Goal: Communication & Community: Answer question/provide support

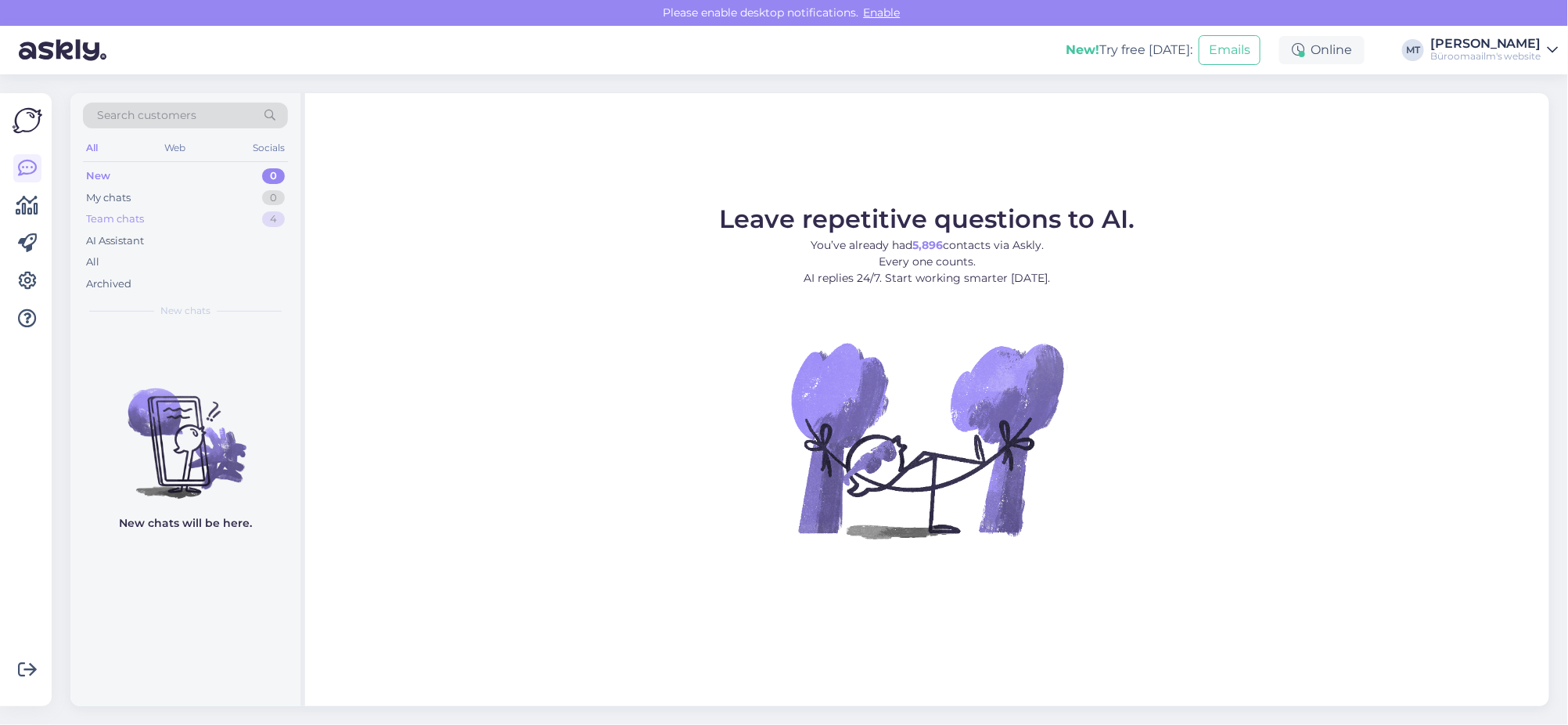
click at [120, 222] on div "Team chats" at bounding box center [114, 220] width 58 height 16
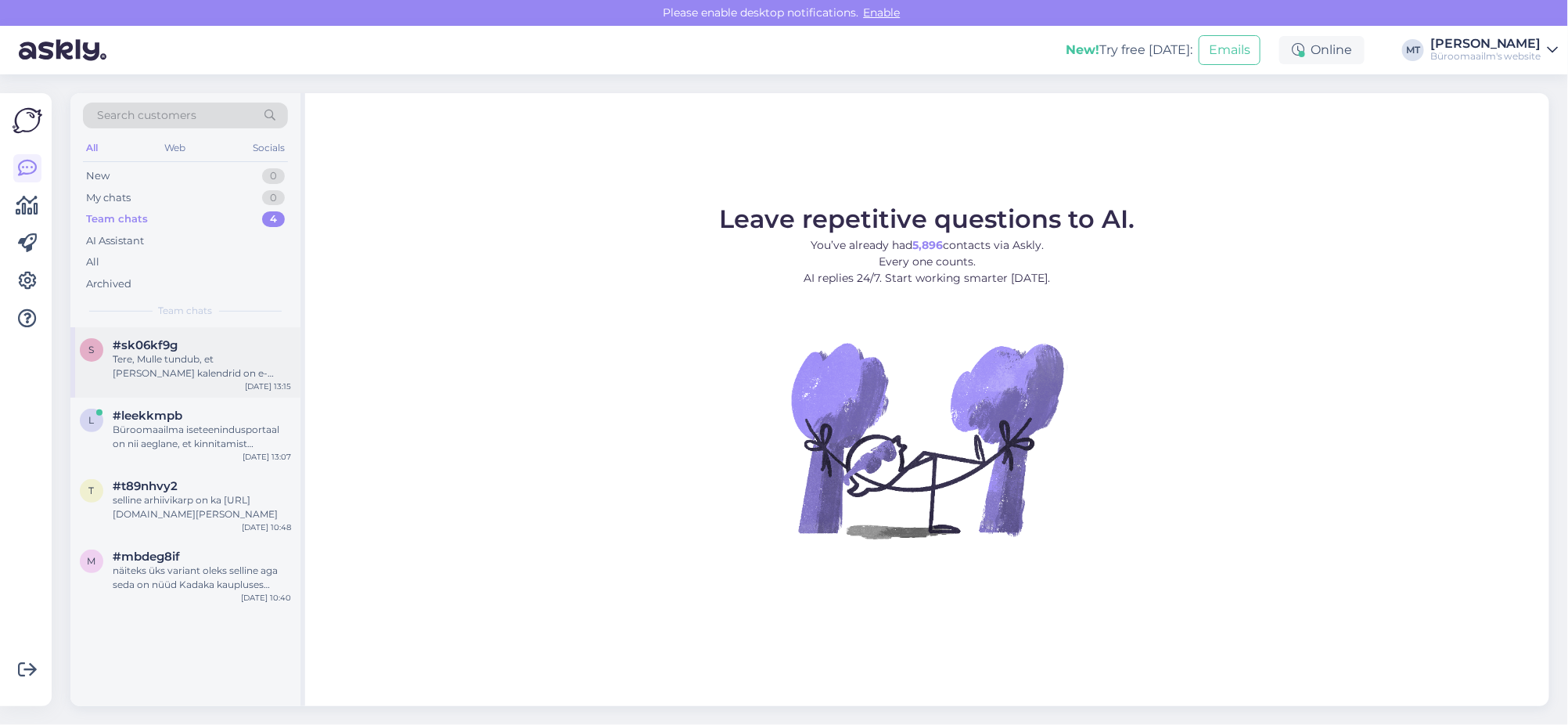
click at [126, 351] on span "#sk06kf9g" at bounding box center [145, 345] width 65 height 14
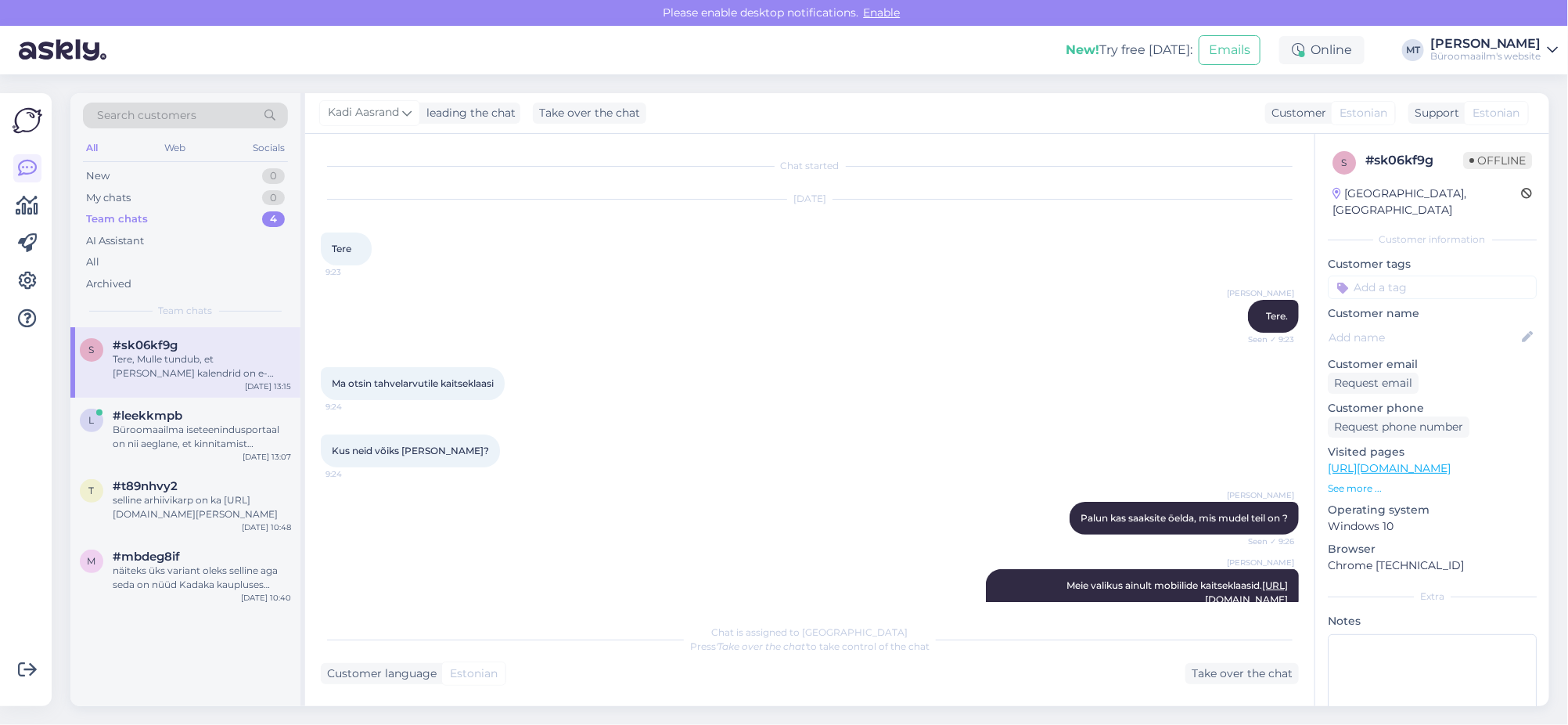
scroll to position [955, 0]
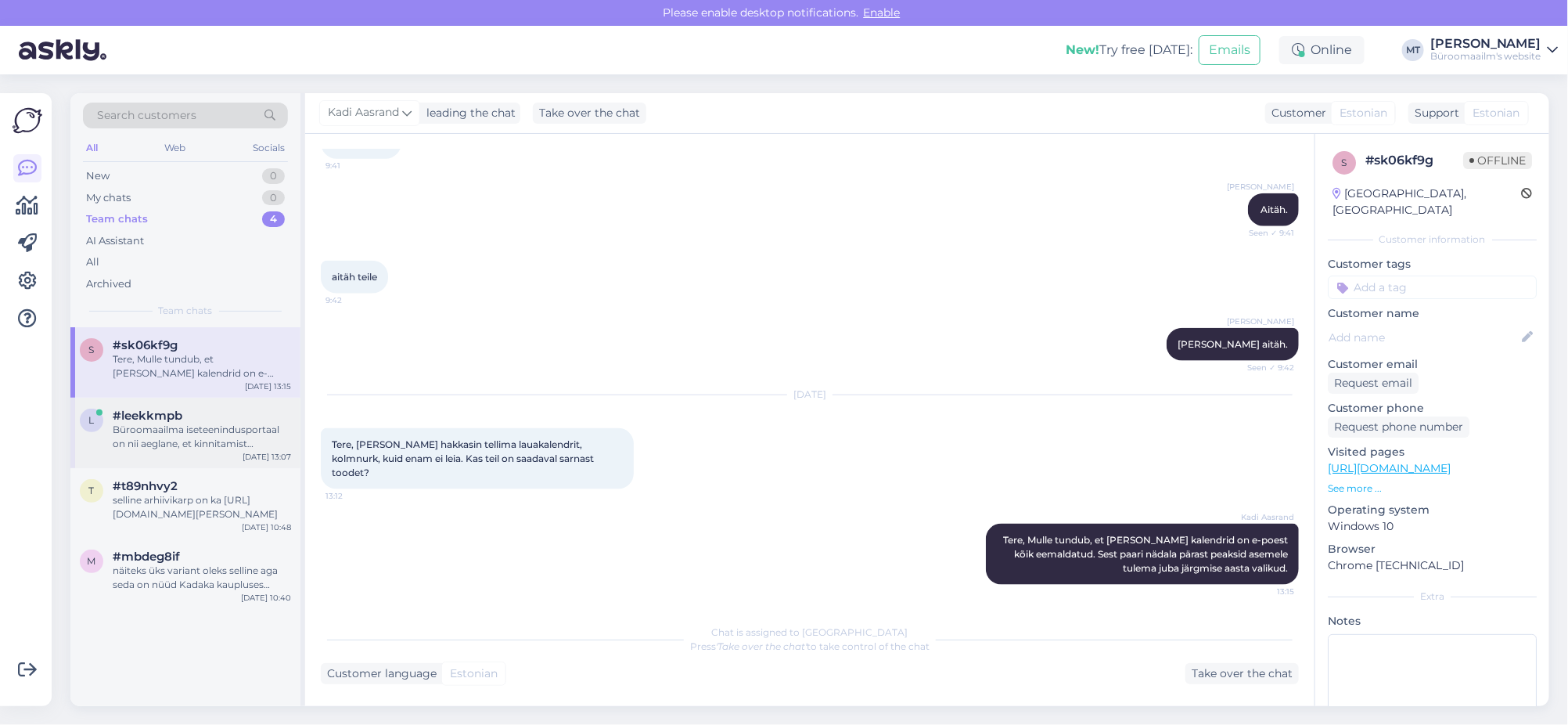
click at [174, 438] on div "Büroomaailma iseteenindusportaal on nii aeglane, et kinnitamist opotavad tellim…" at bounding box center [202, 437] width 178 height 28
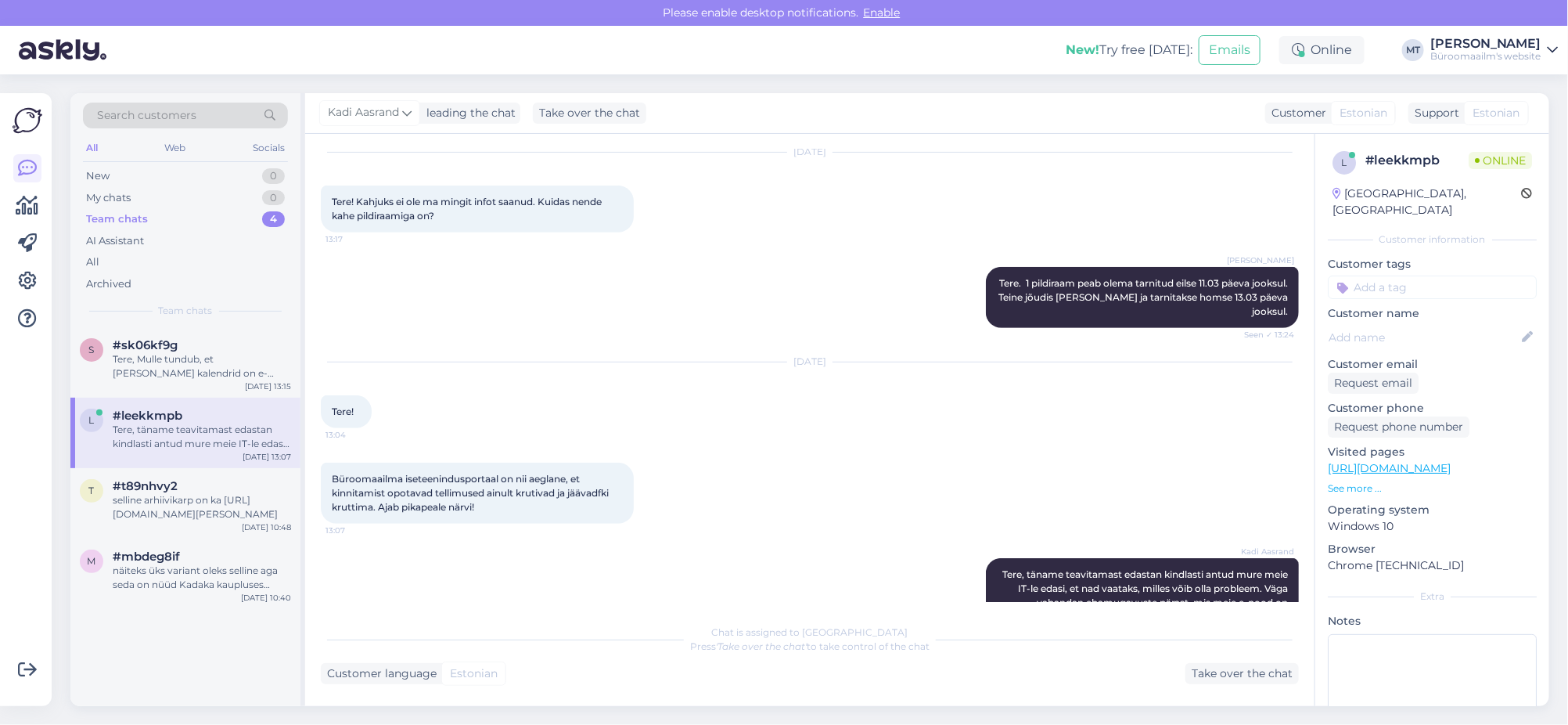
scroll to position [410, 0]
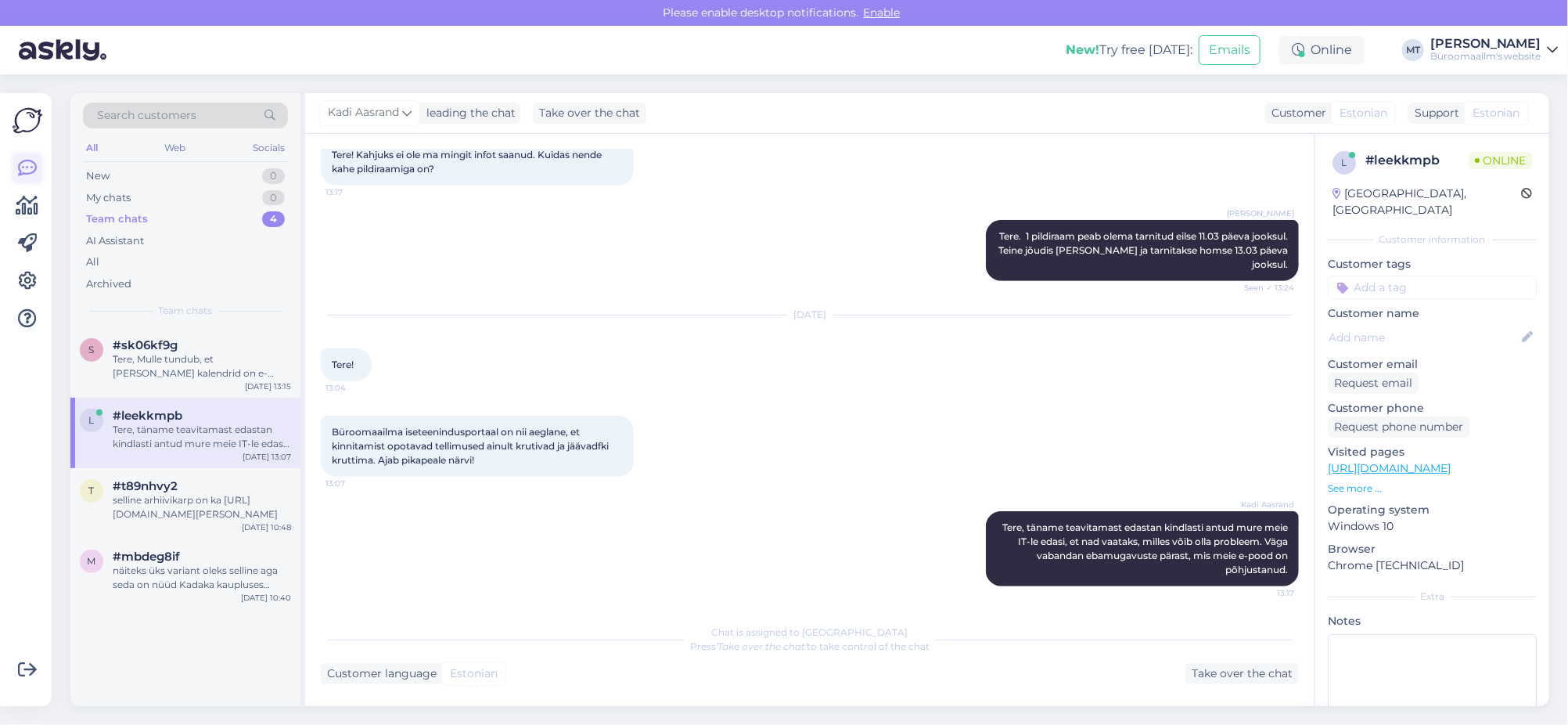
click at [32, 169] on icon at bounding box center [28, 168] width 19 height 19
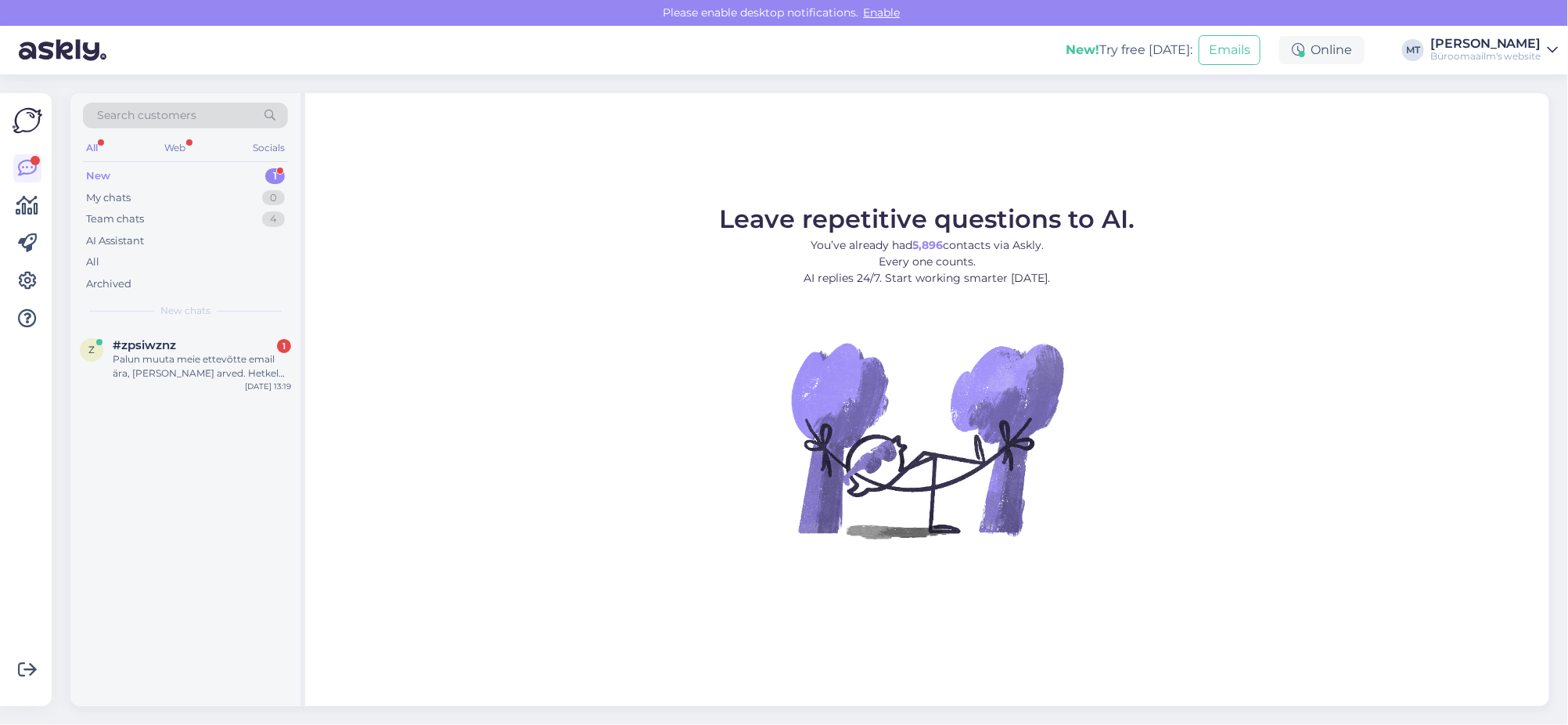
click at [97, 172] on div "New" at bounding box center [98, 176] width 24 height 16
click at [140, 357] on div "Palun muuta meie ettevõtte email ära, kuhu saadate arved. Hetkel on maret@excel…" at bounding box center [202, 366] width 178 height 28
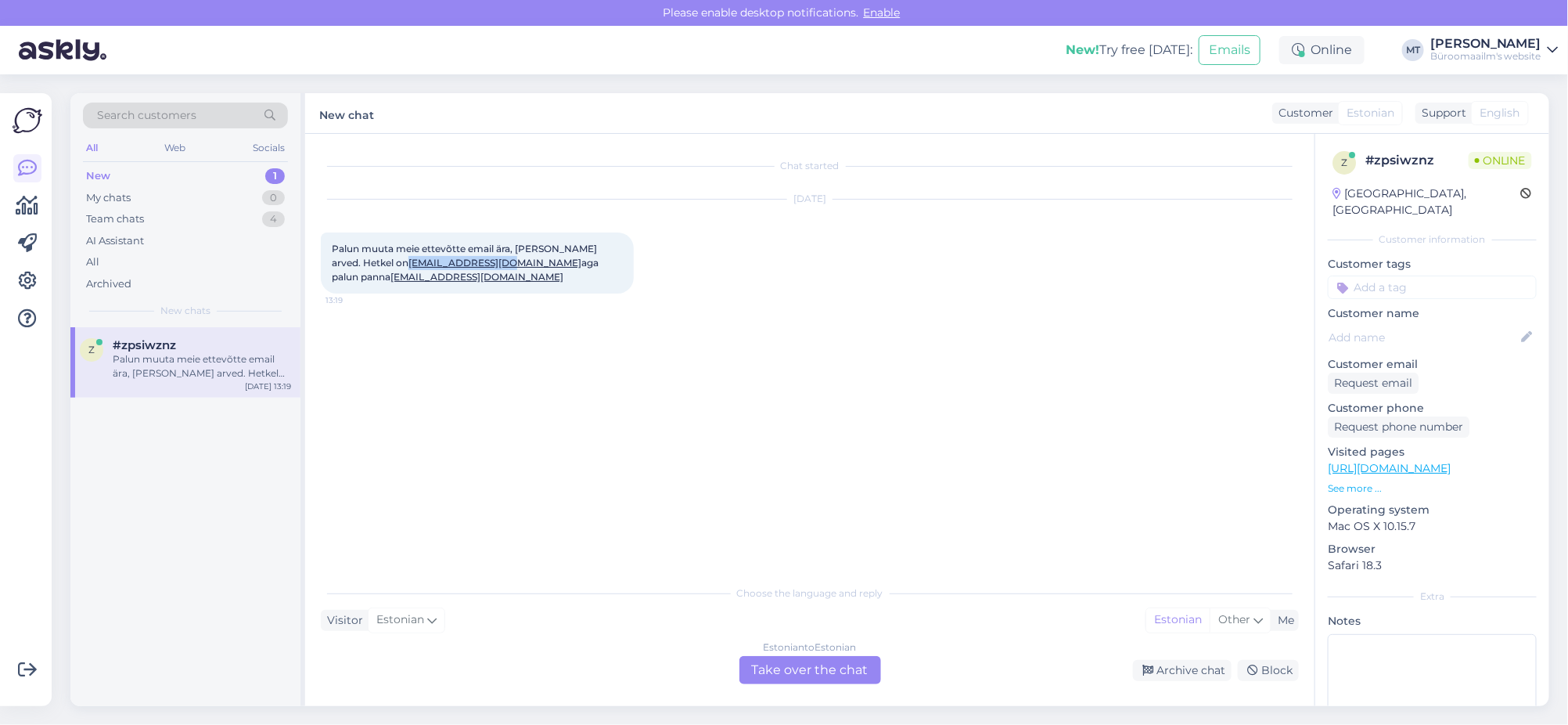
drag, startPoint x: 476, startPoint y: 258, endPoint x: 381, endPoint y: 267, distance: 95.4
click at [381, 267] on span "Palun muuta meie ettevõtte email ära, kuhu saadate arved. Hetkel on maret@excel…" at bounding box center [466, 262] width 269 height 40
copy link "maret@excellent.ee"
click at [792, 660] on div "Estonian to Estonian Take over the chat" at bounding box center [810, 671] width 141 height 28
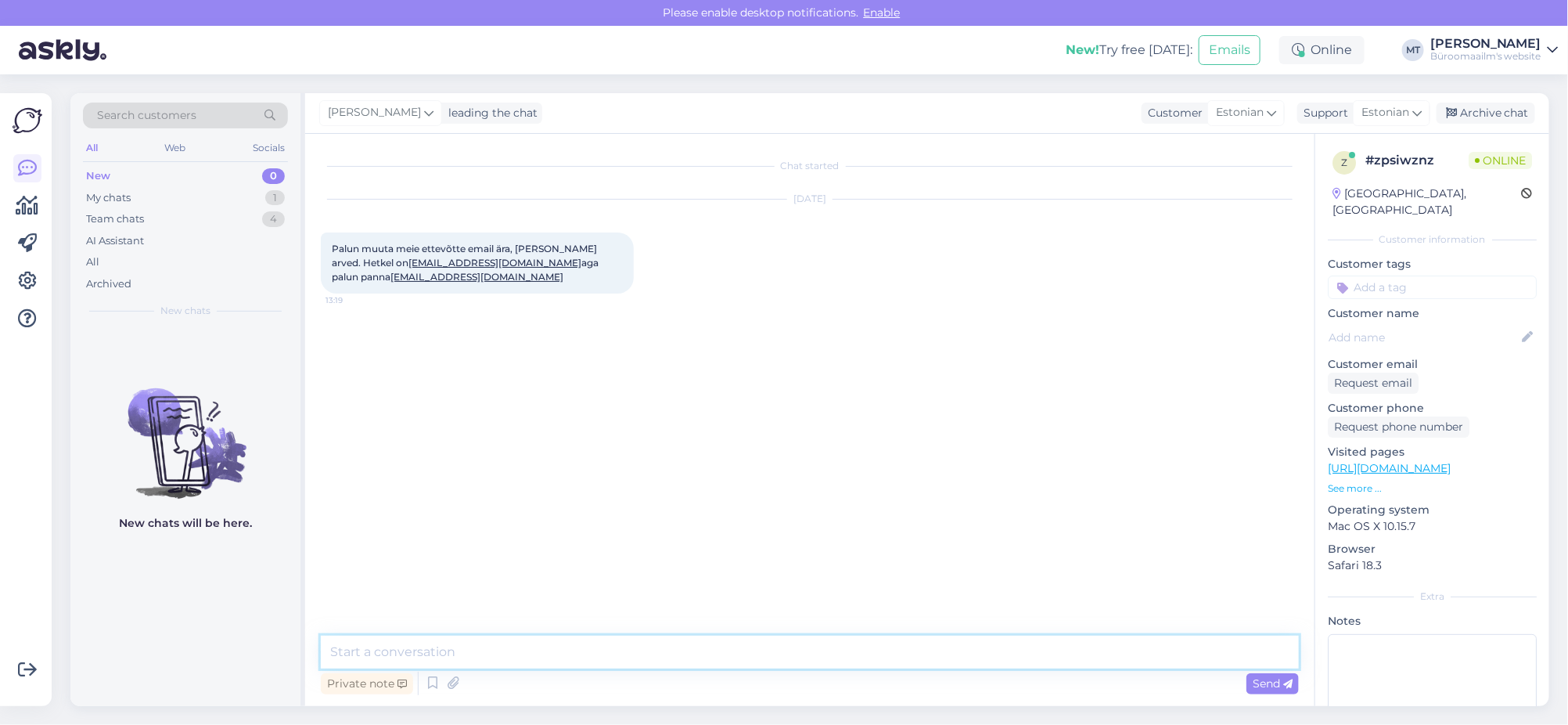
click at [462, 649] on textarea at bounding box center [809, 652] width 978 height 33
drag, startPoint x: 454, startPoint y: 284, endPoint x: 332, endPoint y: 279, distance: 122.1
click at [332, 279] on div "Palun muuta meie ettevõtte email ära, kuhu saadate arved. Hetkel on maret@excel…" at bounding box center [477, 262] width 313 height 61
copy link "renately@excellent.ee"
click at [728, 652] on textarea "Tere. Aitäh info eest. Muudame arvete saamise aadressi" at bounding box center [809, 652] width 978 height 33
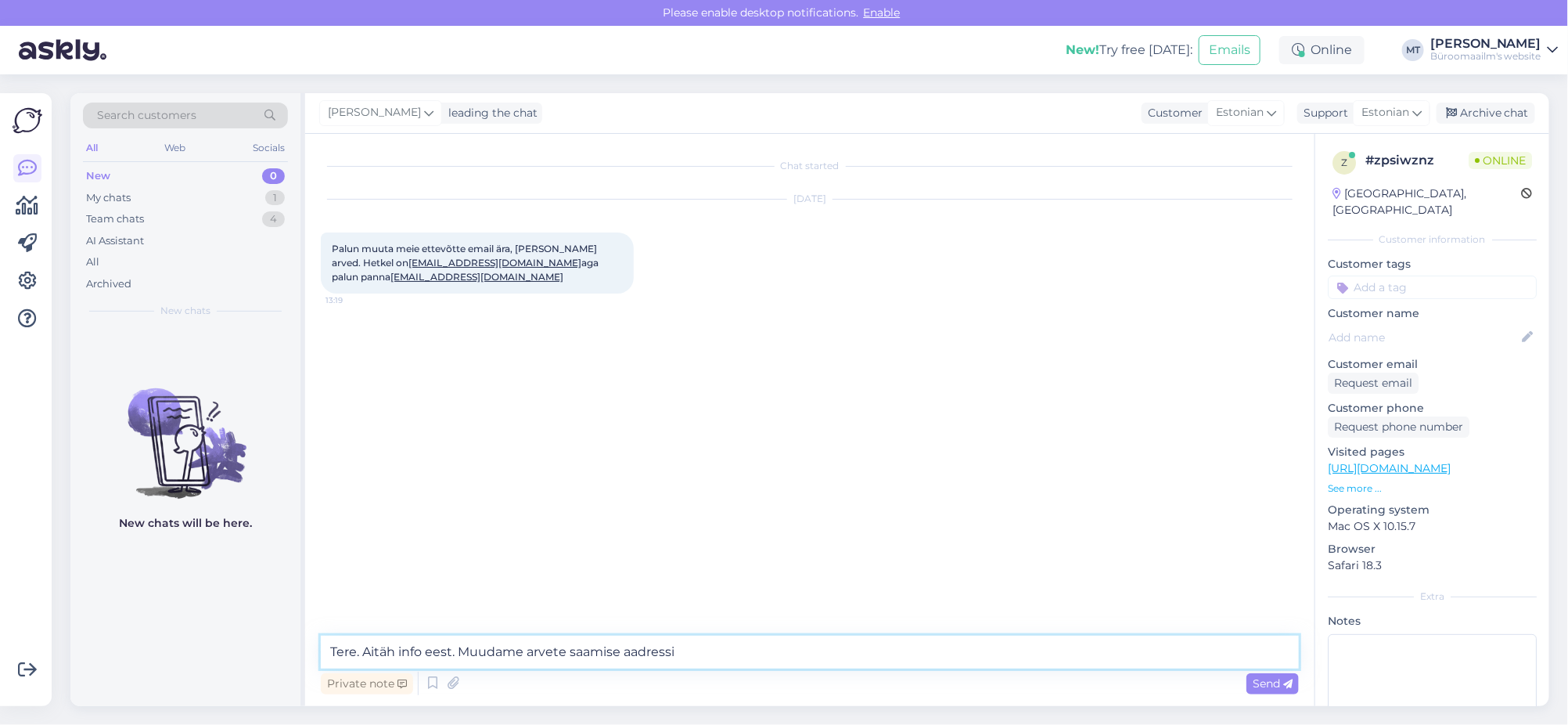
paste textarea "renately@excellent.ee"
type textarea "Tere. Aitäh info eest. Muudame arvete saamise aadressi renately@excellent.ee"
click at [1277, 678] on span "Send" at bounding box center [1273, 683] width 40 height 14
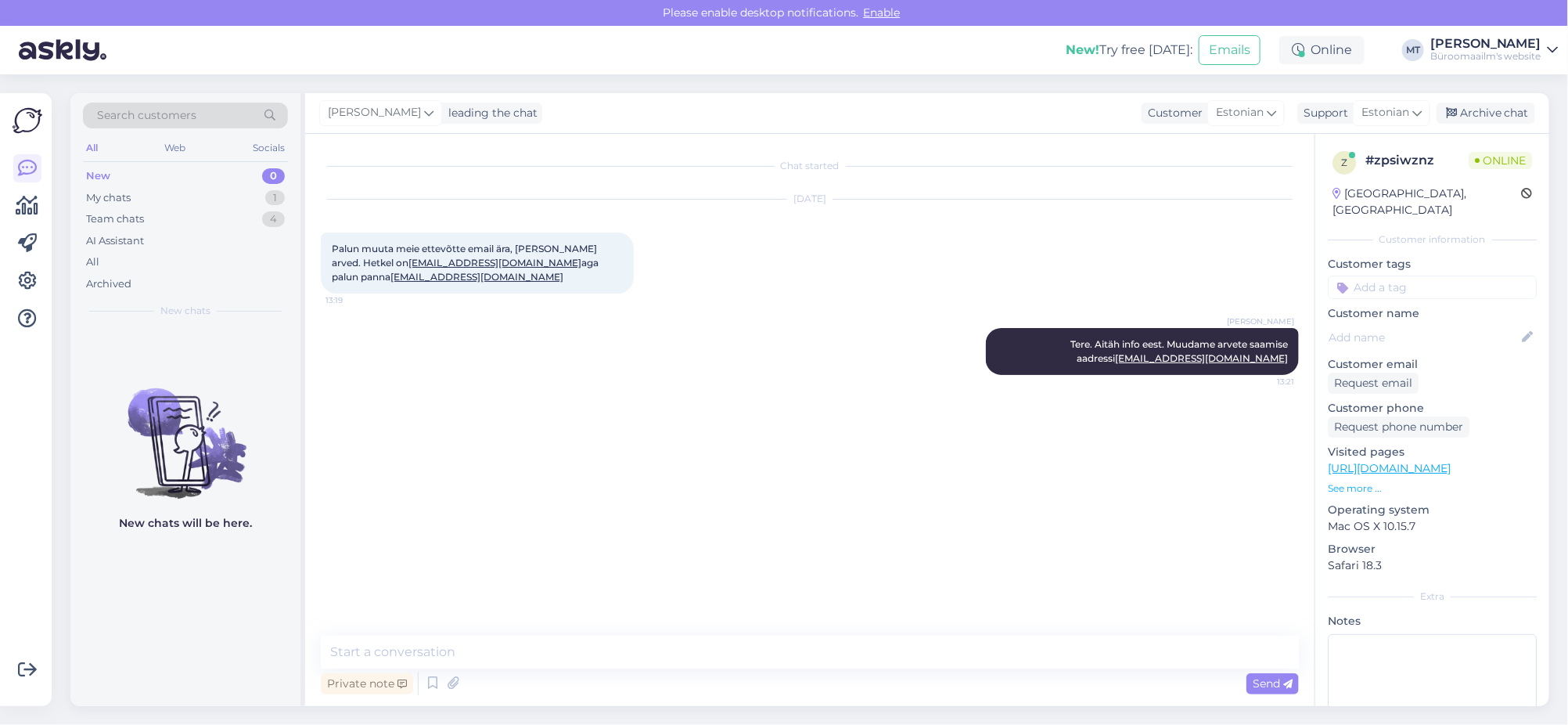
click at [1026, 612] on div "Chat started Sep 23 2025 Palun muuta meie ettevõtte email ära, kuhu saadate arv…" at bounding box center [816, 385] width 992 height 472
click at [1501, 109] on div "Archive chat" at bounding box center [1486, 113] width 99 height 21
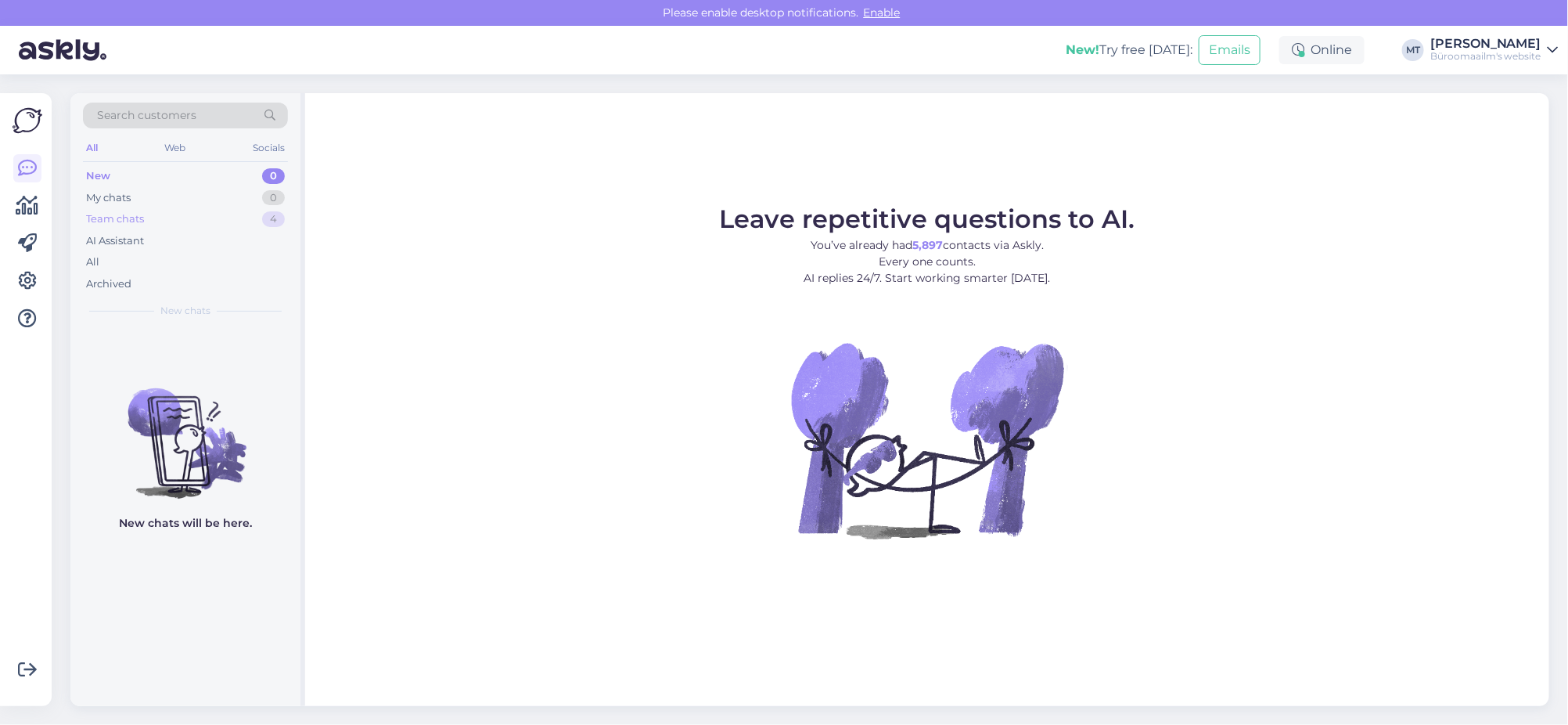
click at [98, 221] on div "Team chats" at bounding box center [114, 220] width 58 height 16
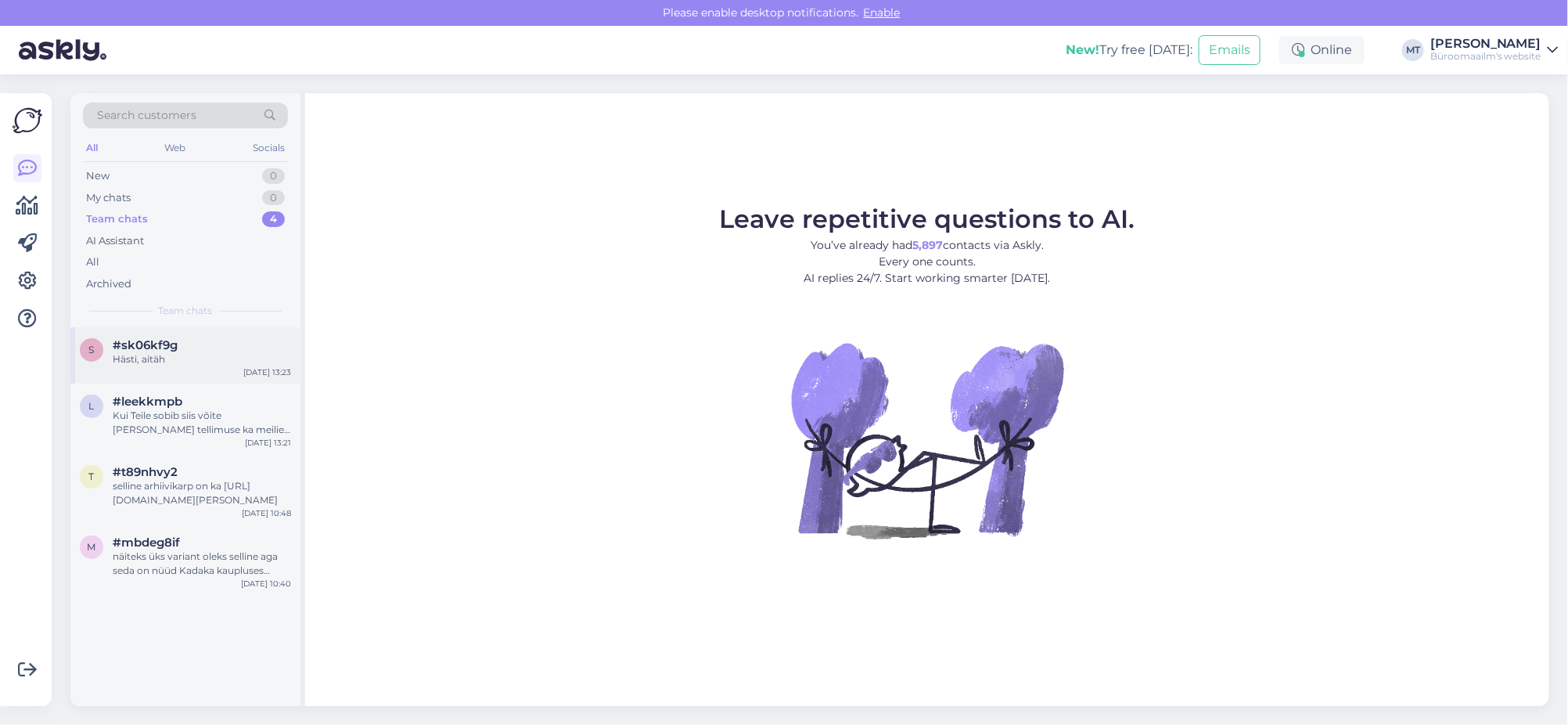
click at [129, 356] on div "Hästi, aitäh" at bounding box center [202, 359] width 178 height 14
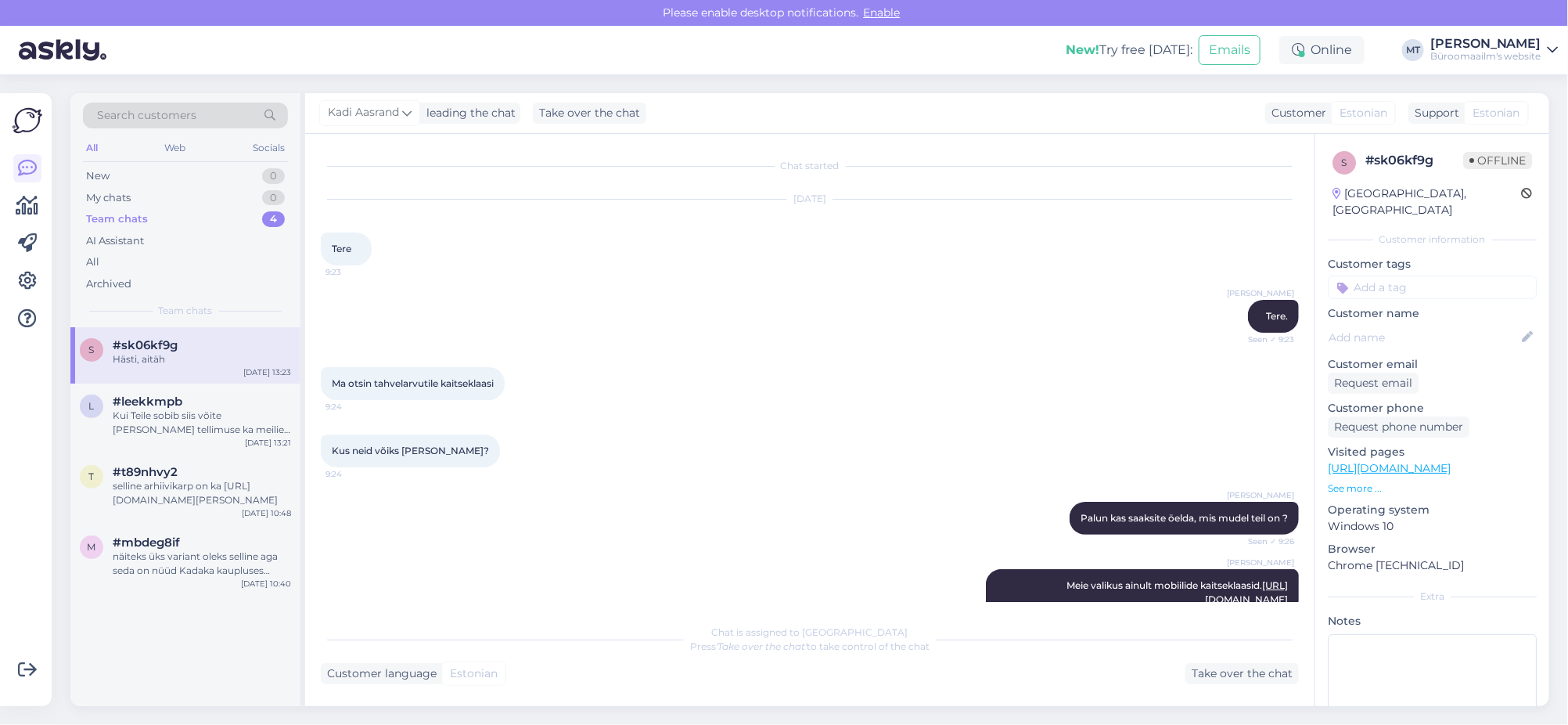
scroll to position [1091, 0]
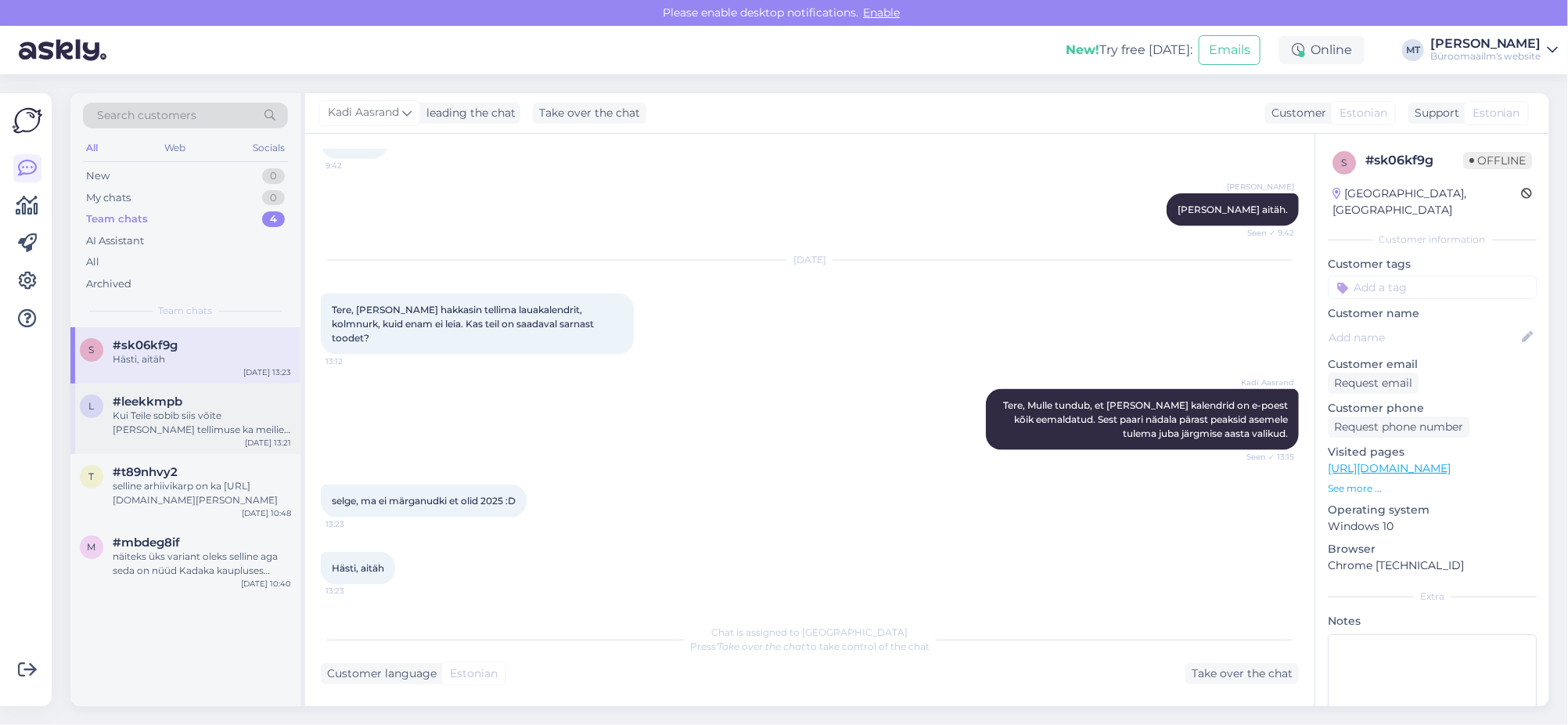
click at [137, 421] on div "Kui Teile sobib siis võite meile oma tellimuse ka meilie peale saata, vormistam…" at bounding box center [202, 423] width 178 height 28
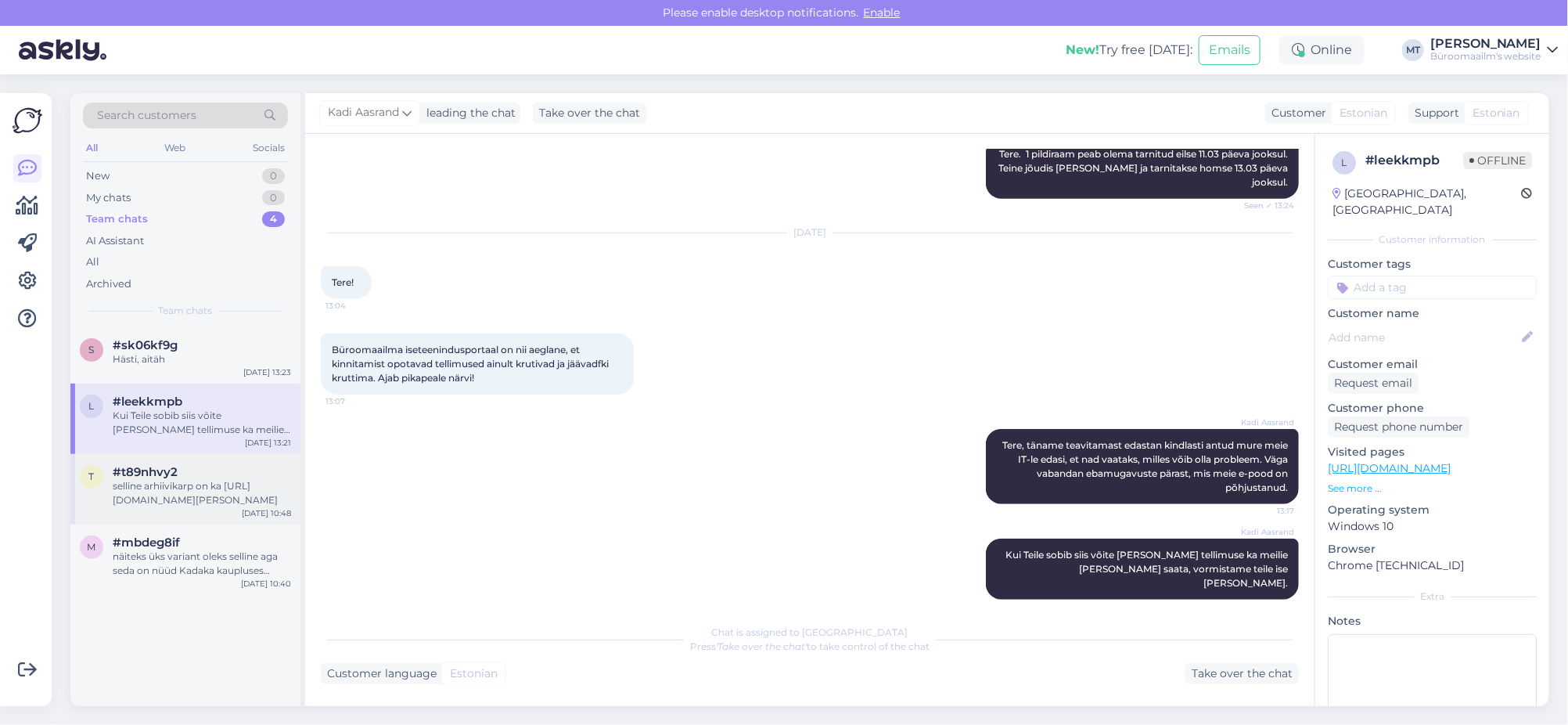
click at [146, 493] on div "selline arhiivikarp on ka https://www.byroomaailm.ee/arhiivikarpide-kast-kaas-3…" at bounding box center [202, 494] width 178 height 28
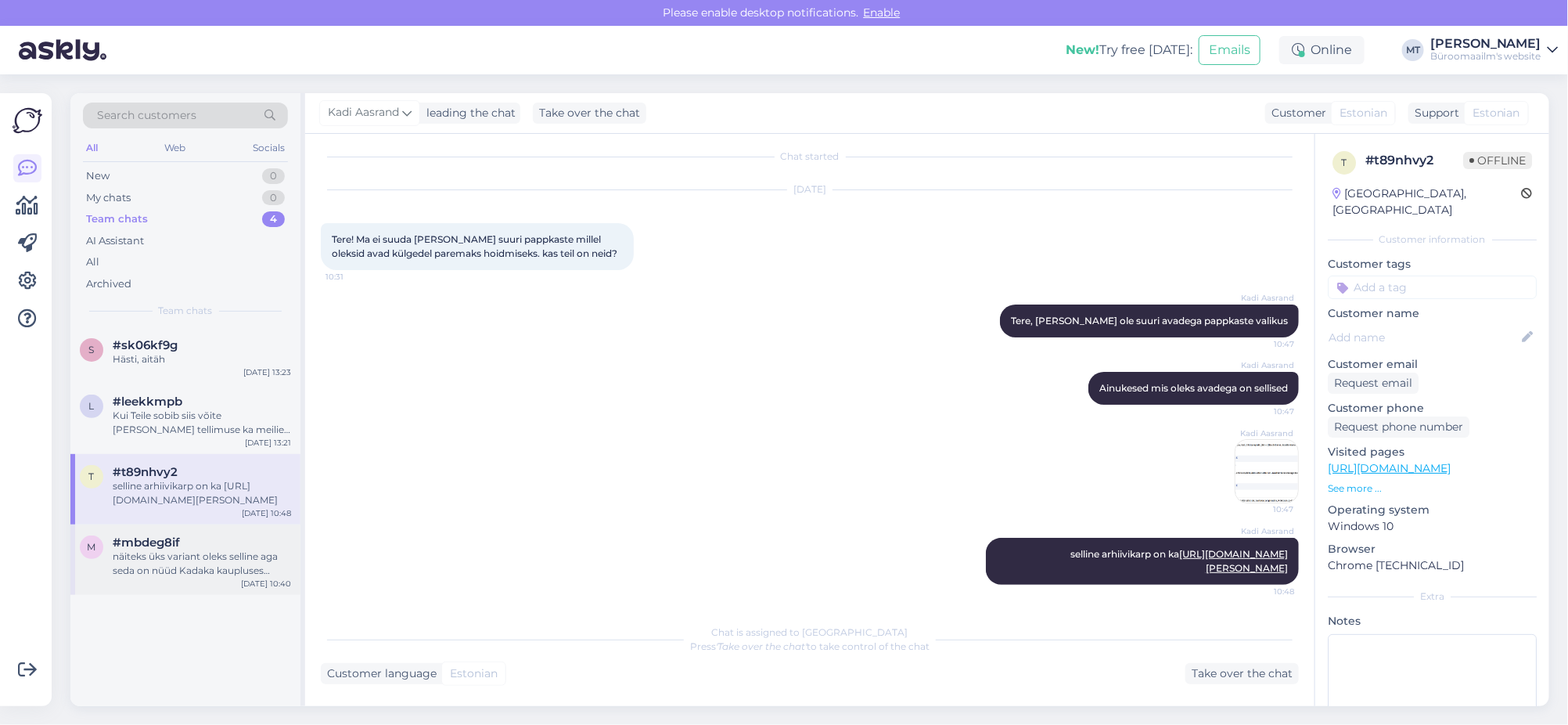
click at [144, 564] on div "näiteks üks variant oleks selline aga seda on nüüd Kadaka kaupluses https://www…" at bounding box center [202, 564] width 178 height 28
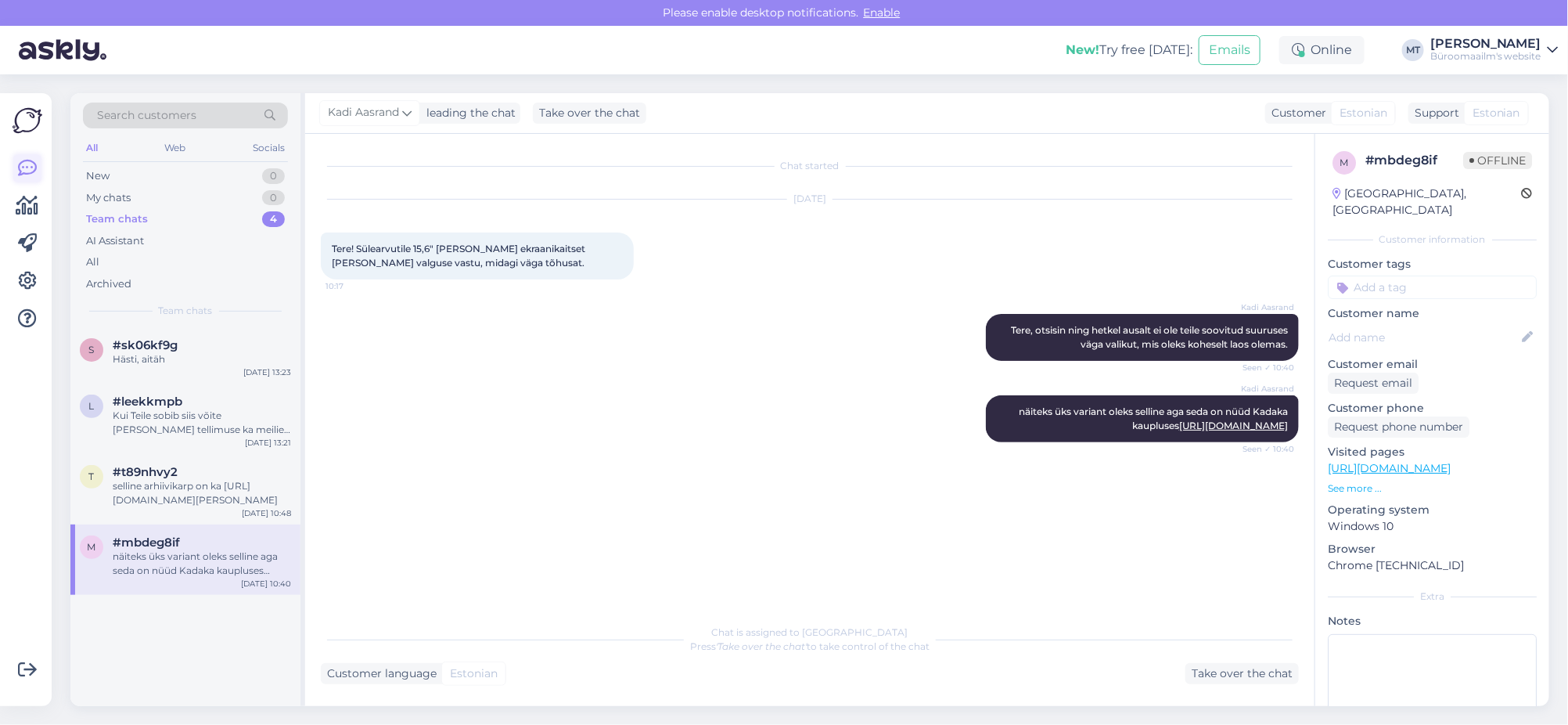
click at [18, 160] on icon at bounding box center [28, 168] width 19 height 19
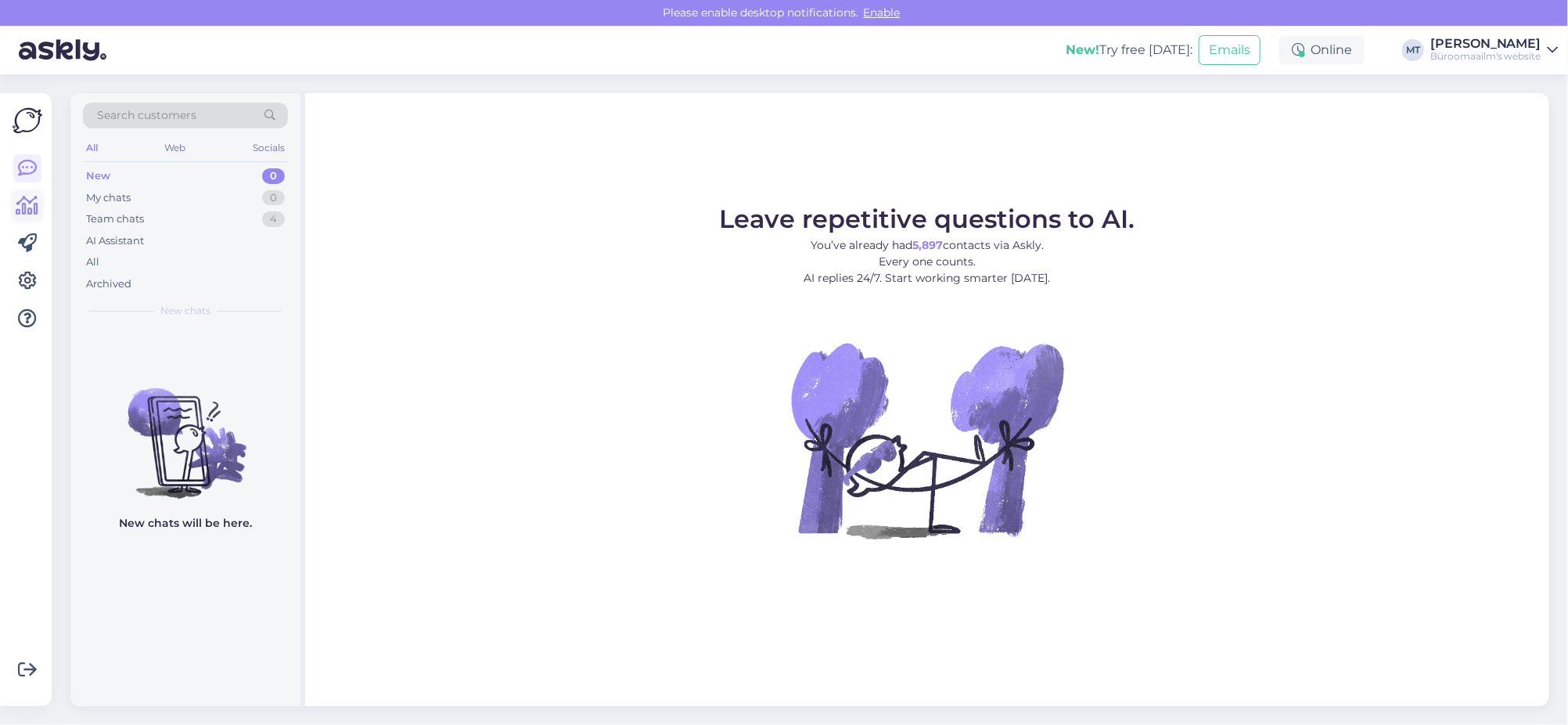
click at [28, 201] on icon at bounding box center [28, 206] width 23 height 19
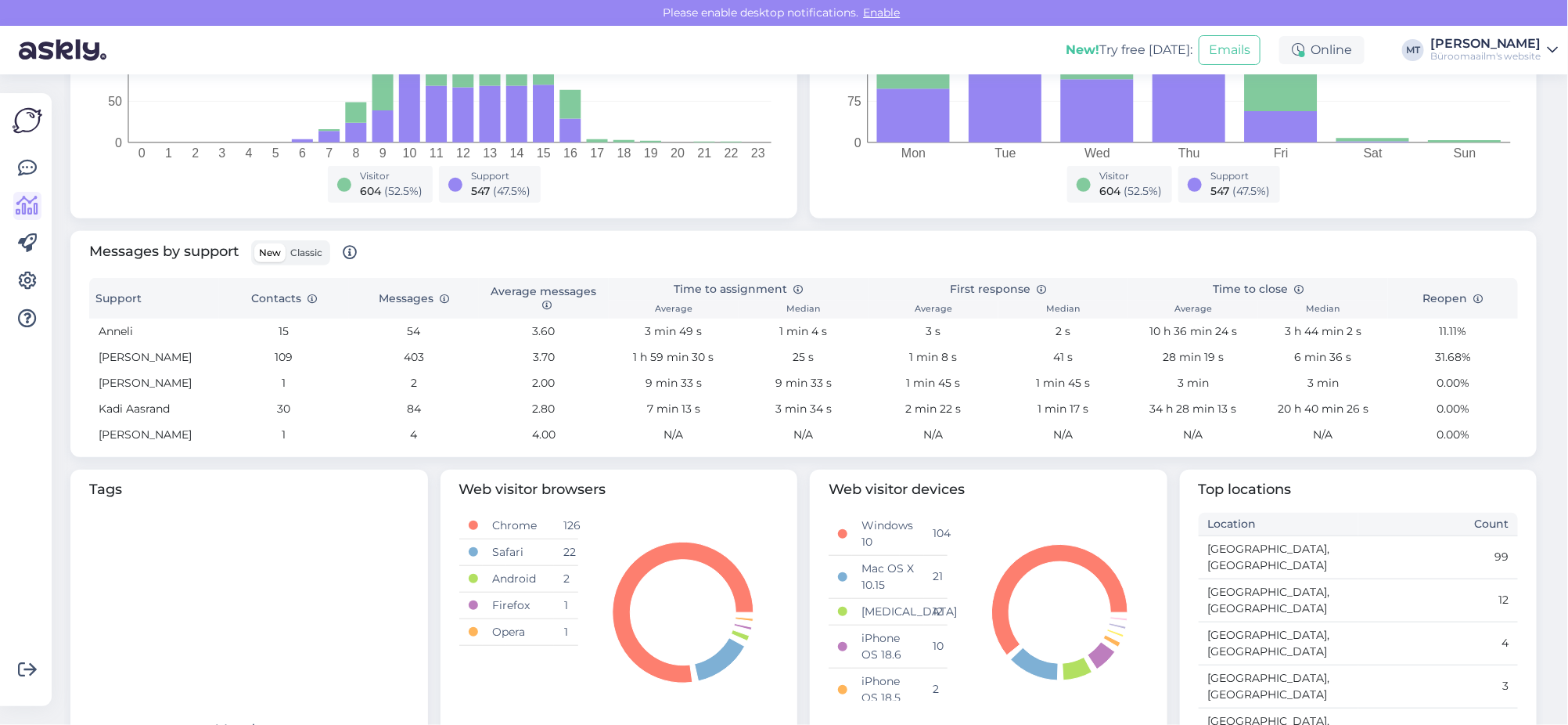
scroll to position [293, 0]
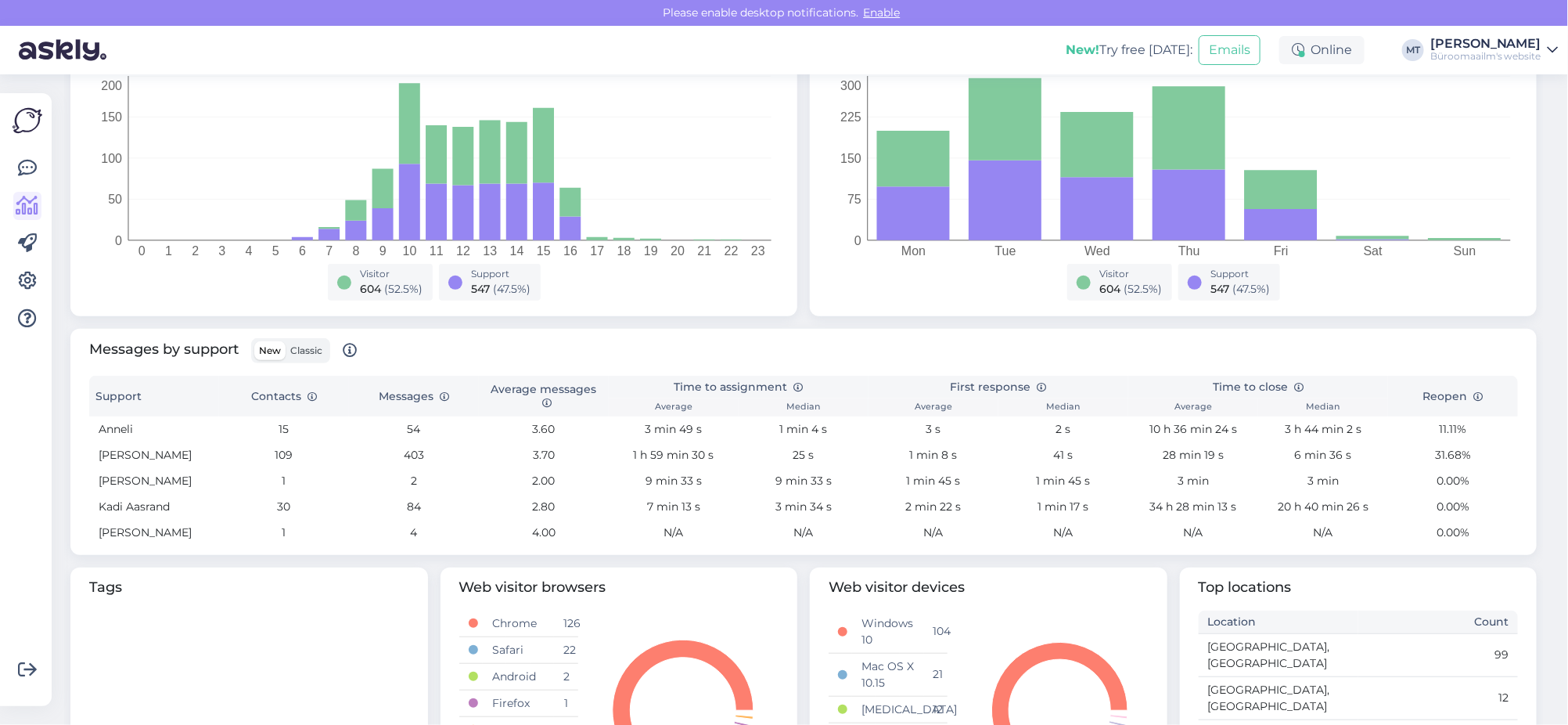
click at [296, 350] on span "Classic" at bounding box center [306, 350] width 32 height 12
click at [286, 341] on input "Classic" at bounding box center [286, 341] width 0 height 0
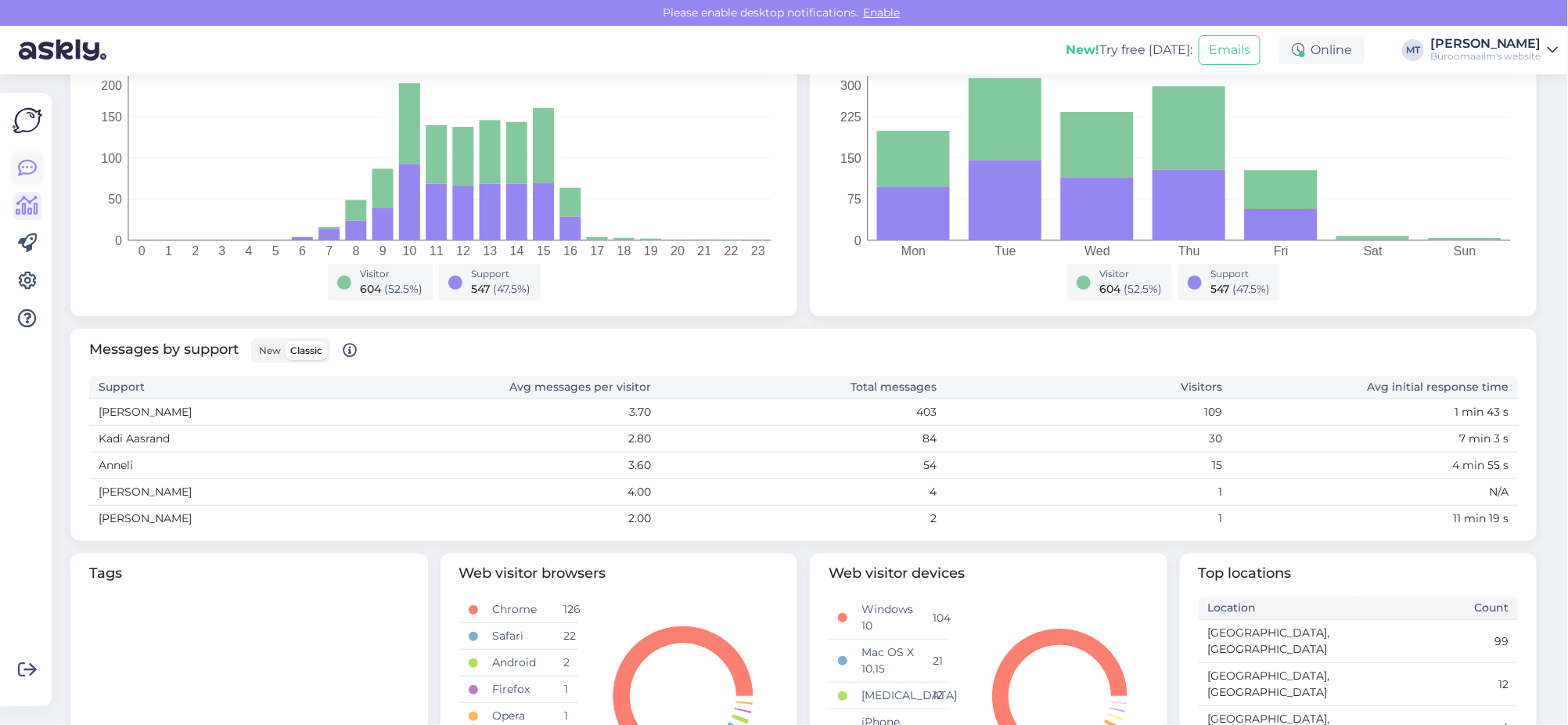
click at [21, 168] on icon at bounding box center [28, 168] width 19 height 19
